Goal: Transaction & Acquisition: Obtain resource

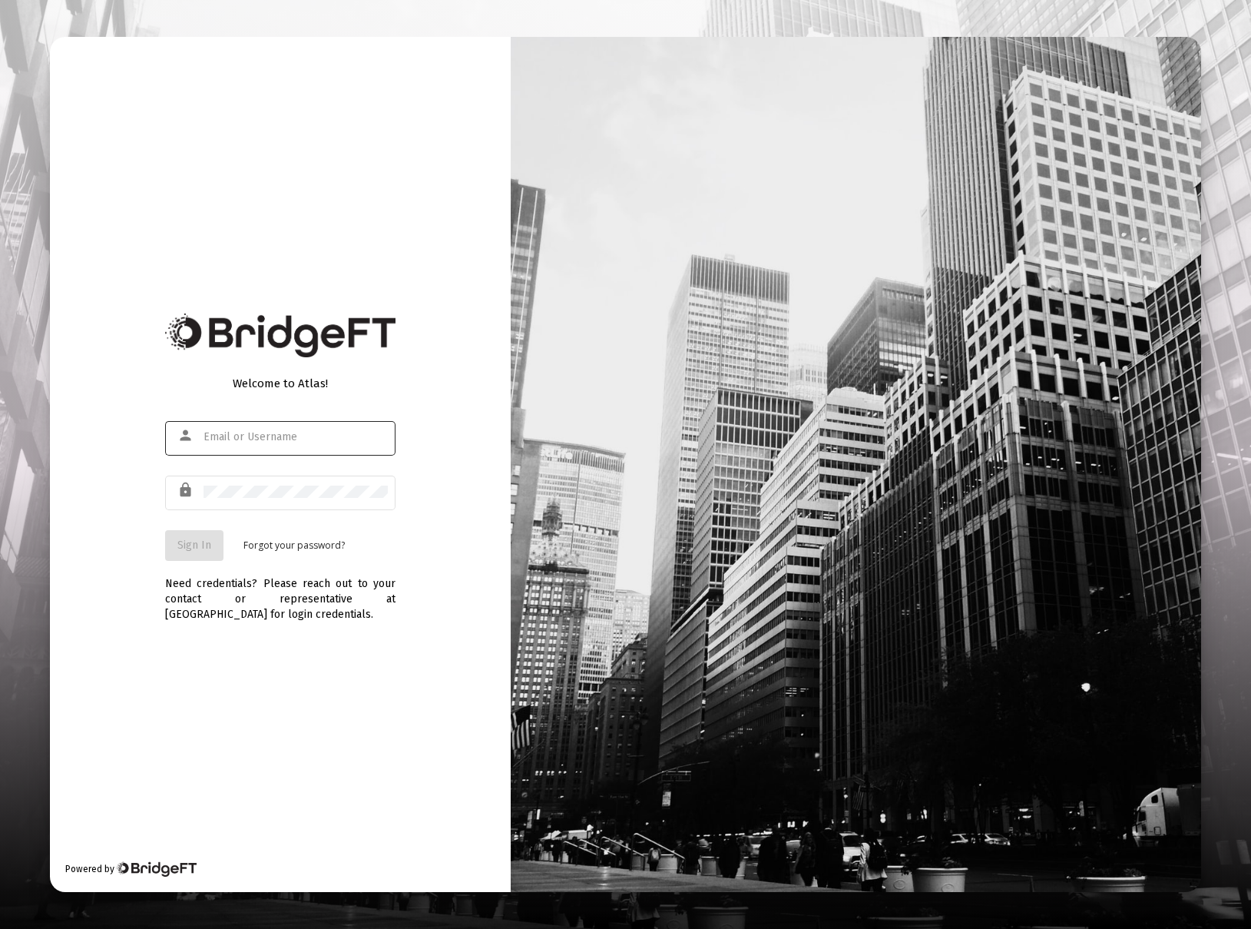
type input "[EMAIL_ADDRESS][DOMAIN_NAME]"
click at [193, 557] on button "Sign In" at bounding box center [194, 545] width 58 height 31
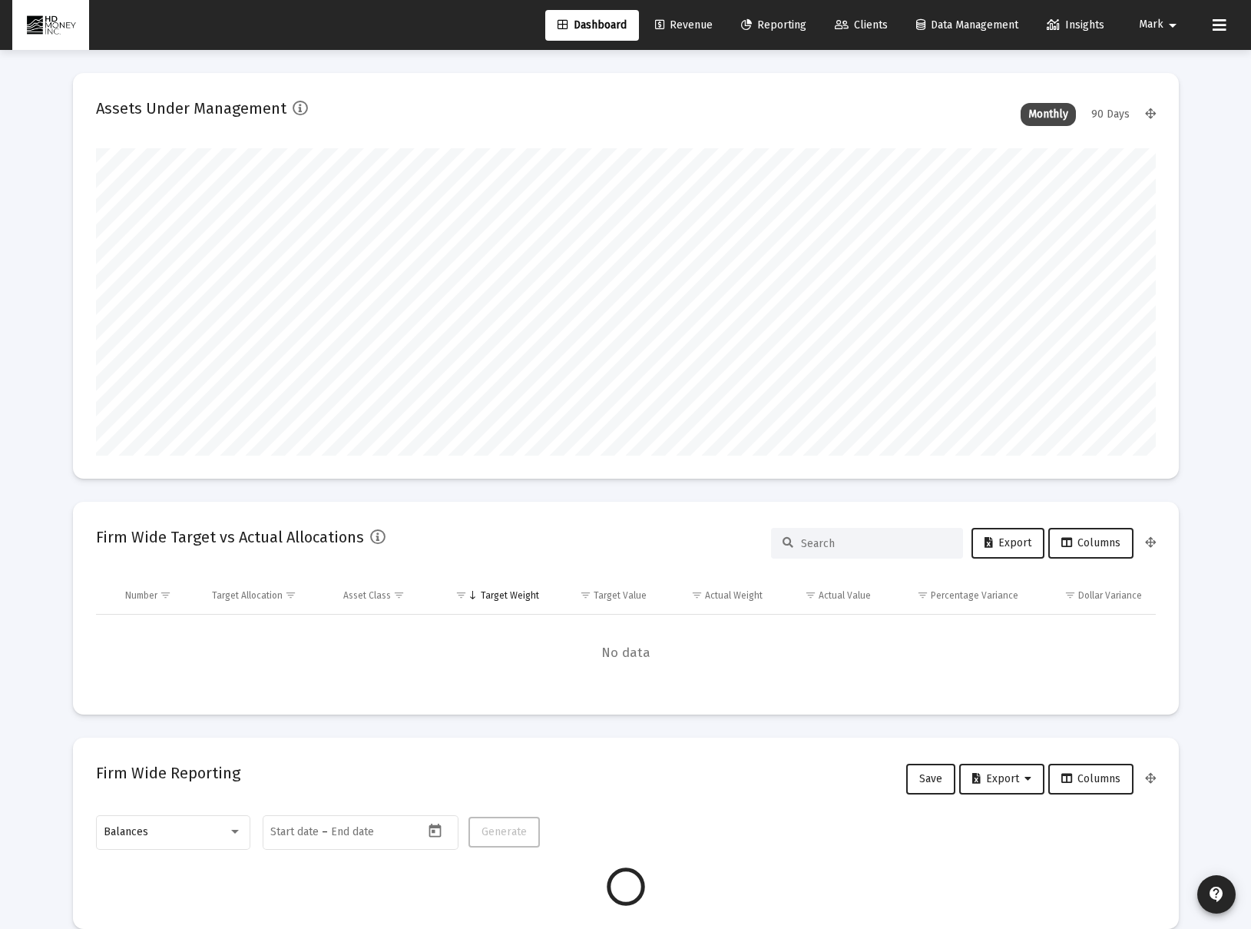
scroll to position [307, 571]
click at [759, 26] on span "Reporting" at bounding box center [773, 24] width 65 height 13
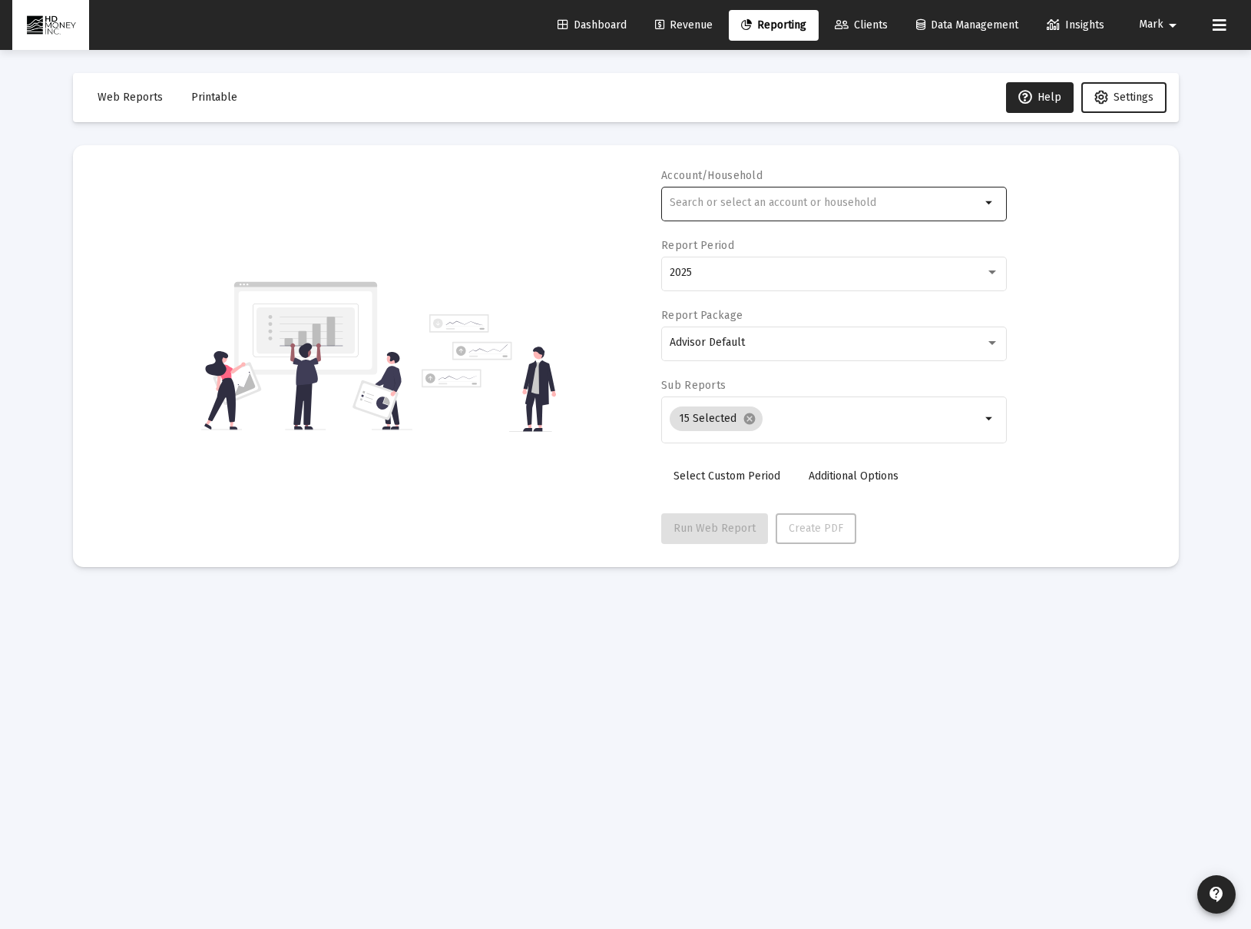
click at [741, 205] on input "text" at bounding box center [825, 203] width 311 height 12
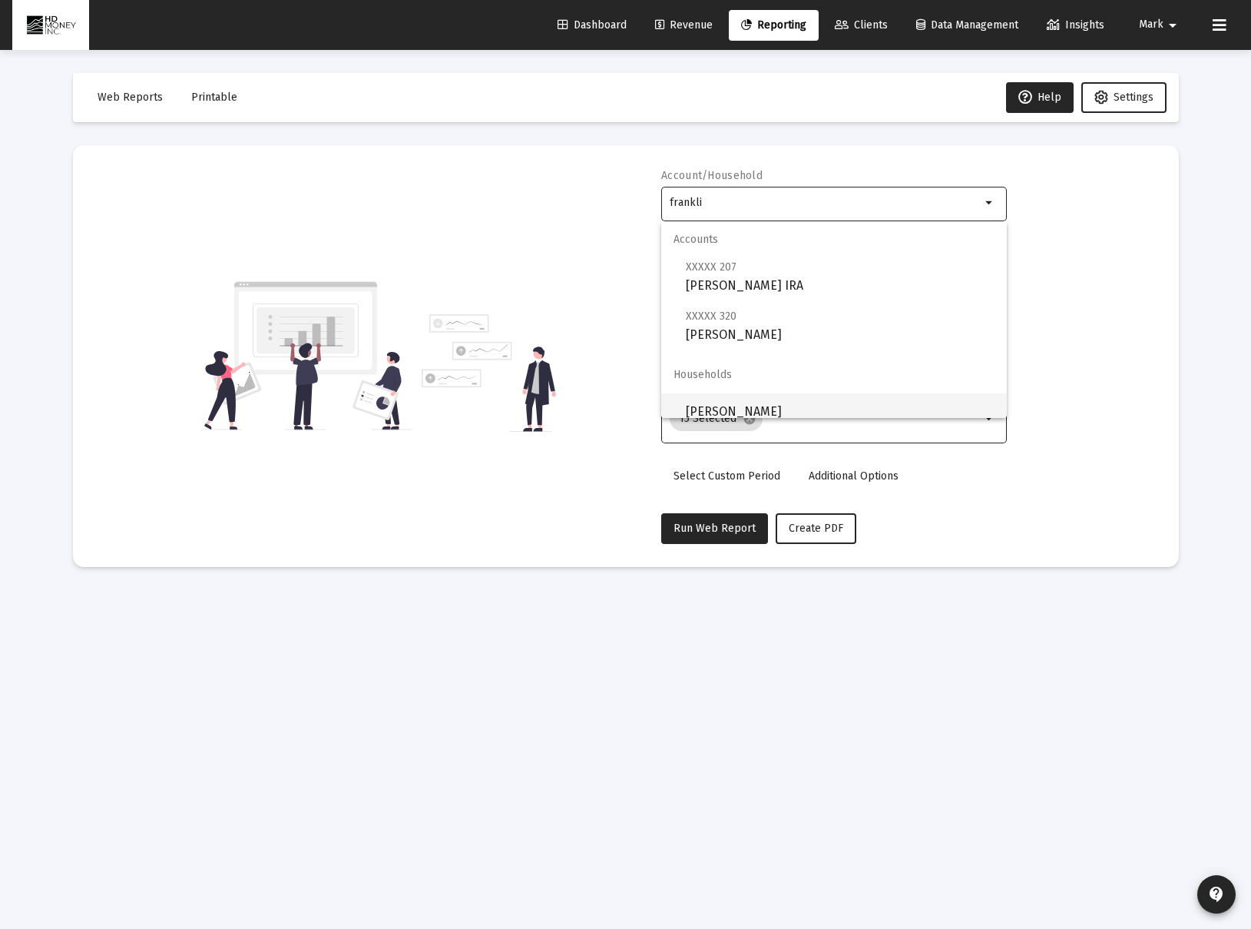
click at [816, 405] on span "[PERSON_NAME]" at bounding box center [840, 411] width 309 height 37
type input "[PERSON_NAME]"
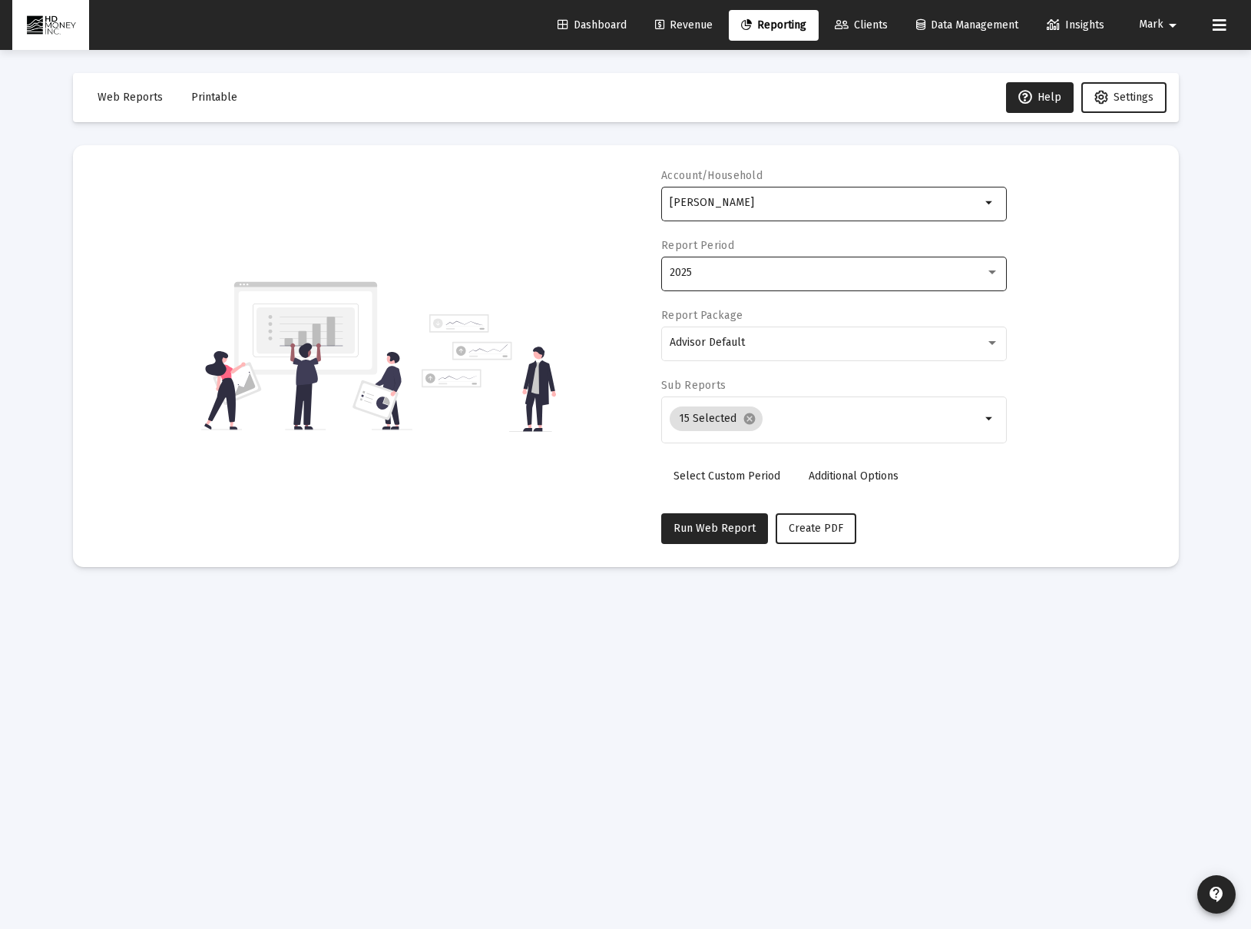
click at [727, 273] on div "2025" at bounding box center [828, 273] width 316 height 12
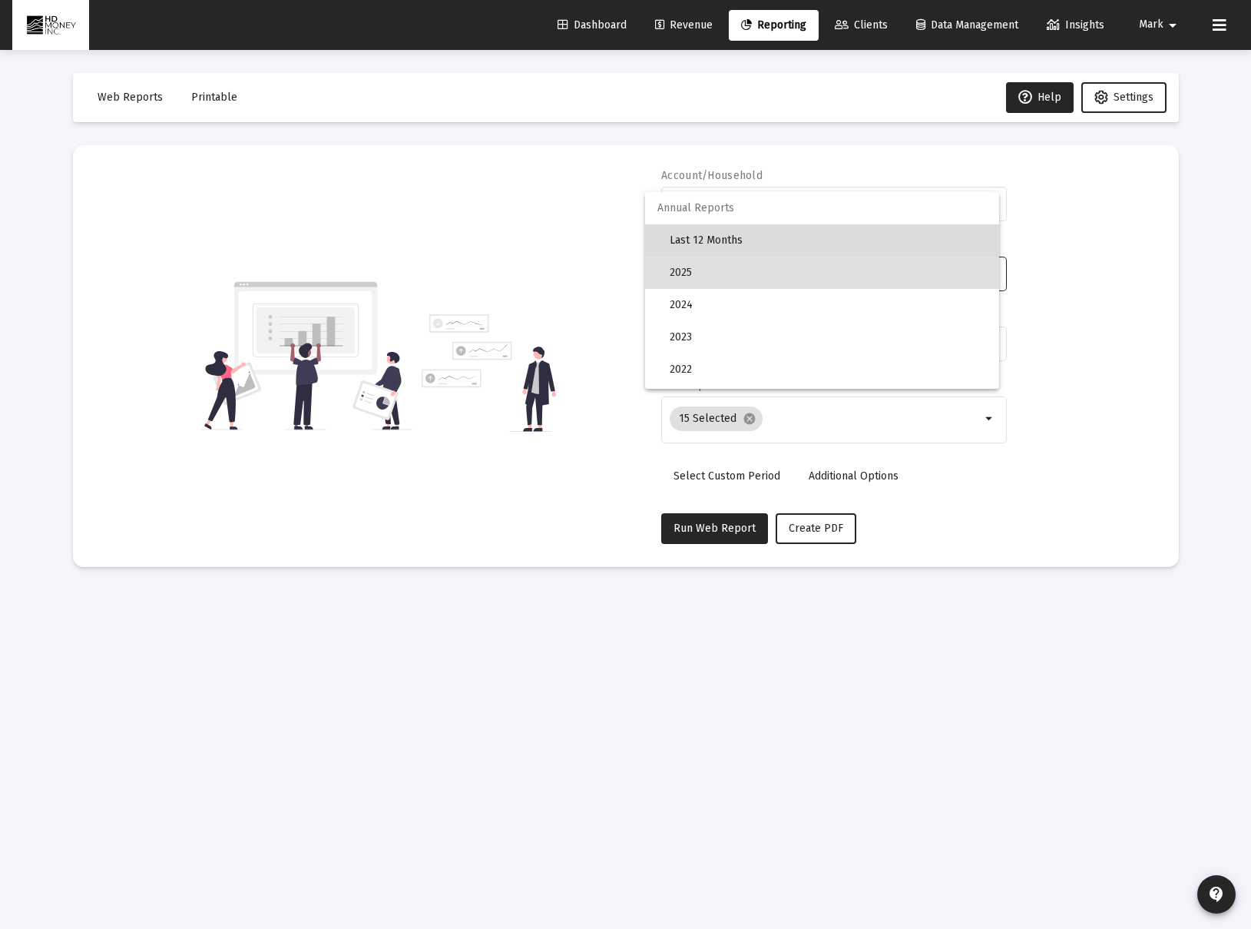
click at [714, 244] on span "Last 12 Months" at bounding box center [828, 240] width 317 height 32
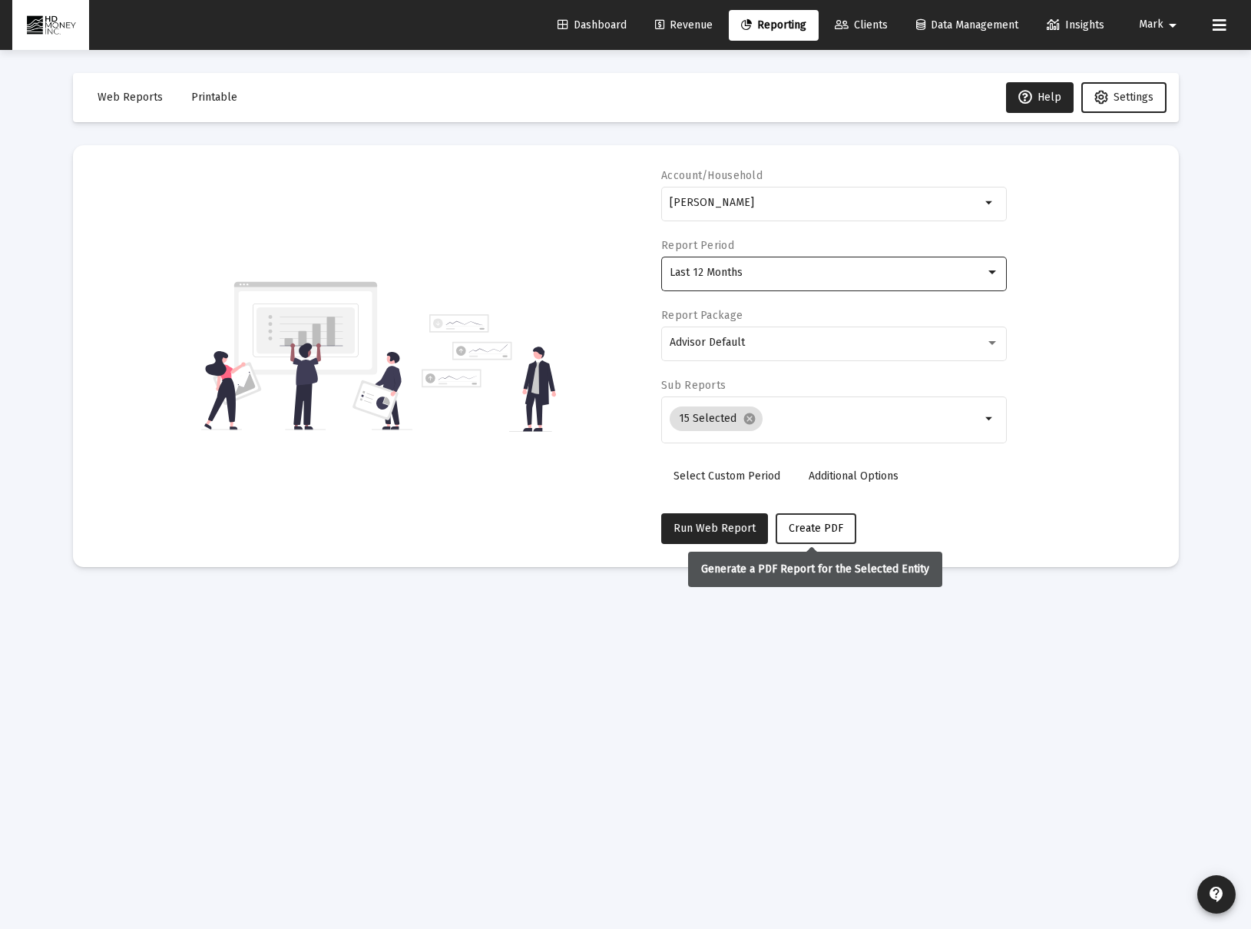
click at [798, 532] on span "Create PDF" at bounding box center [816, 528] width 55 height 13
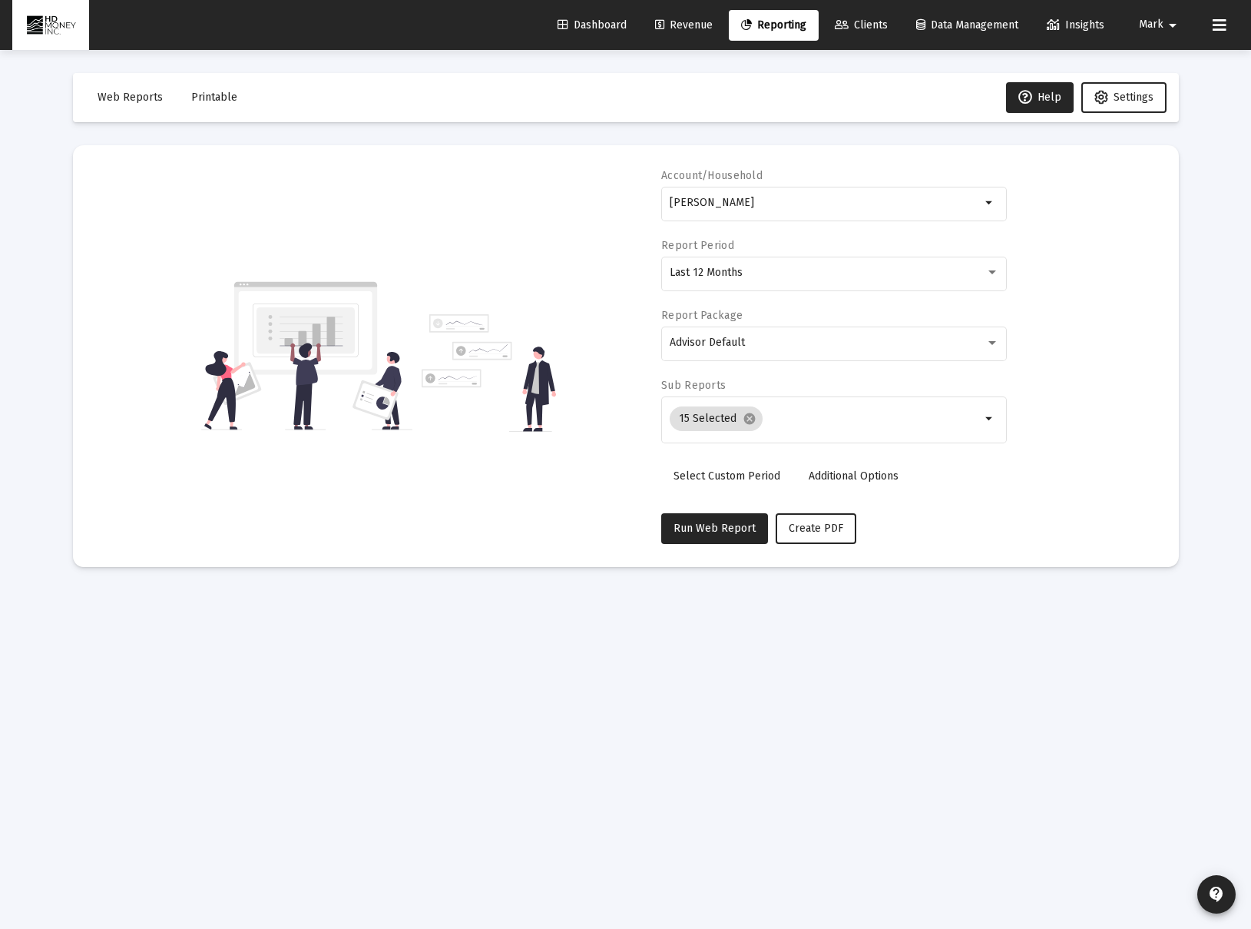
click at [222, 105] on button "Printable" at bounding box center [214, 97] width 71 height 31
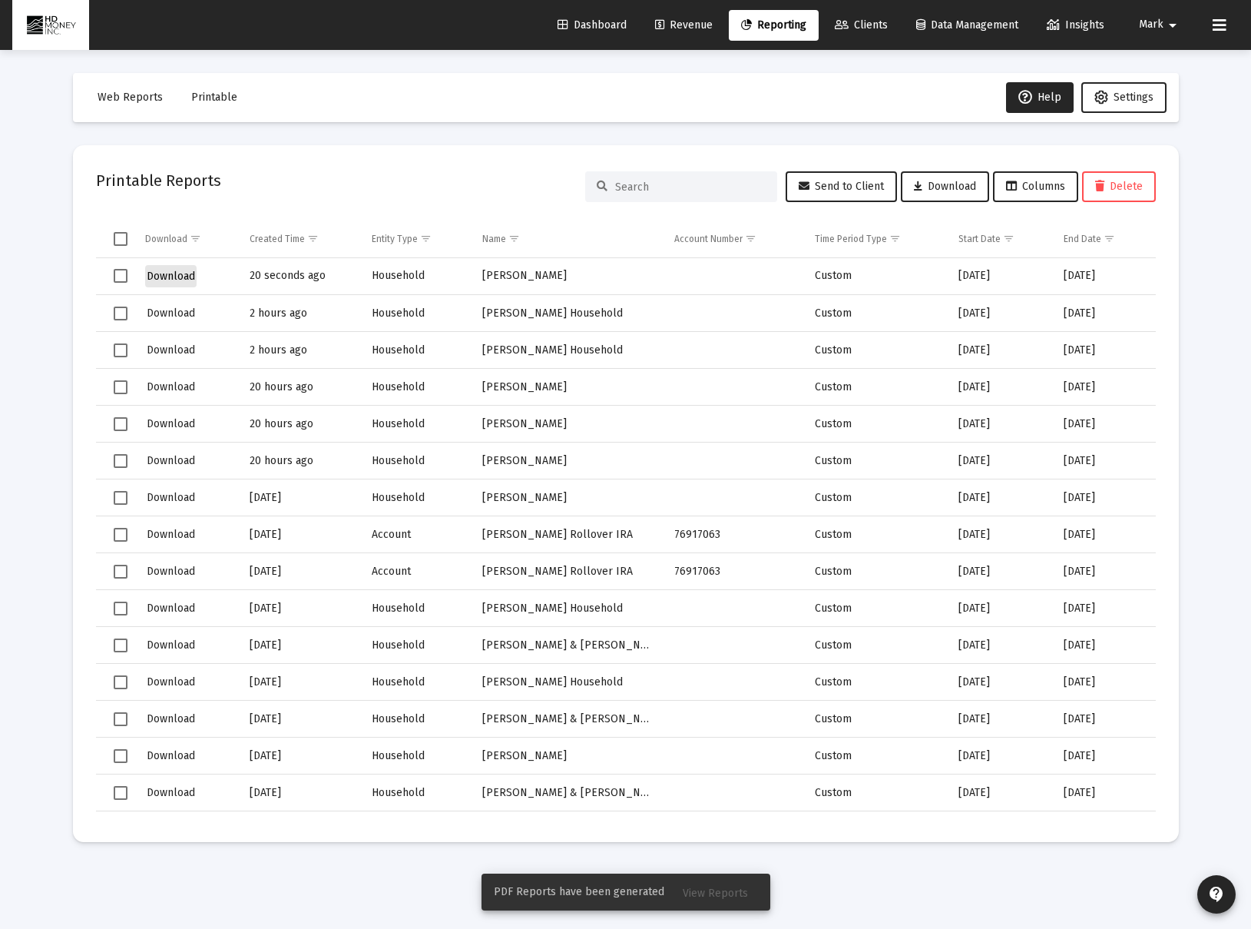
click at [177, 278] on span "Download" at bounding box center [171, 276] width 48 height 13
